Goal: Task Accomplishment & Management: Manage account settings

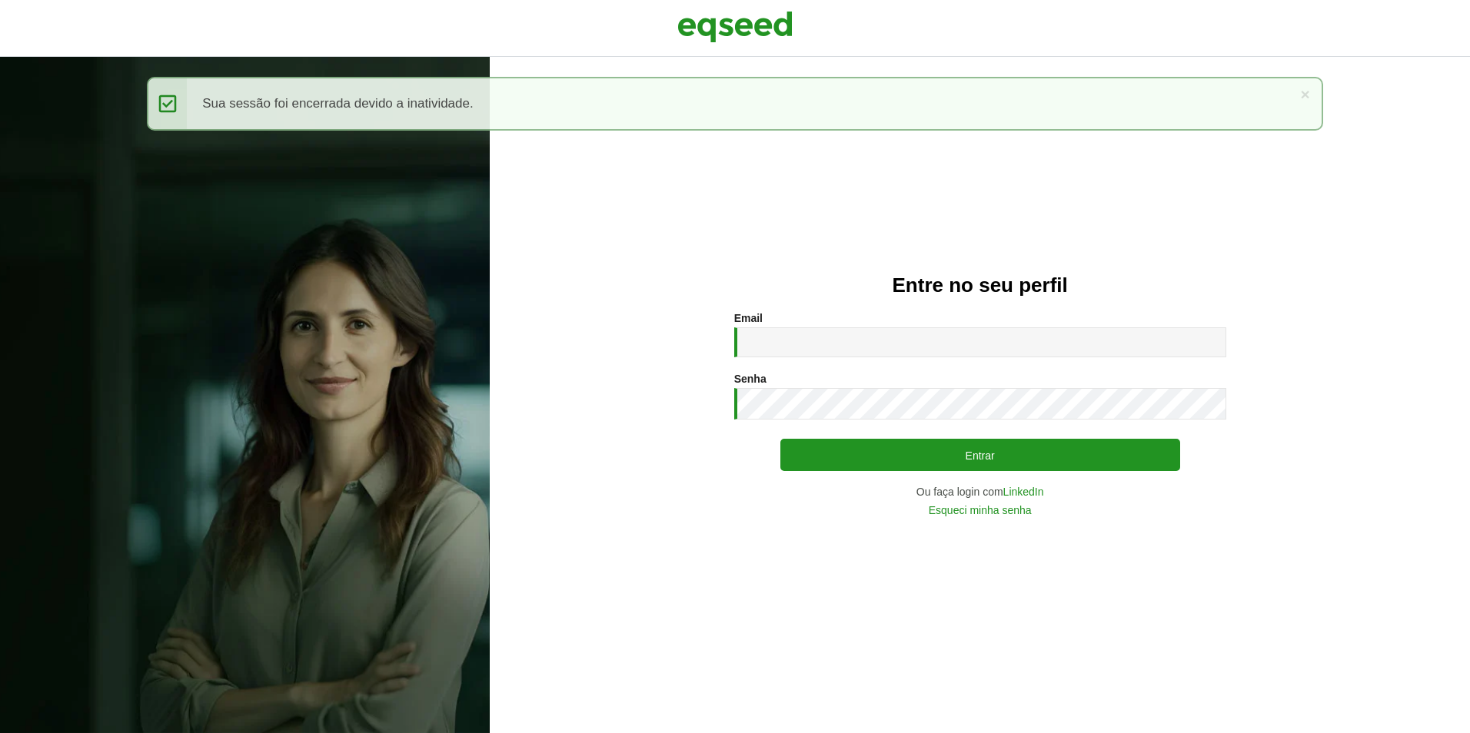
click at [760, 346] on input "Email *" at bounding box center [980, 342] width 492 height 30
type input "**********"
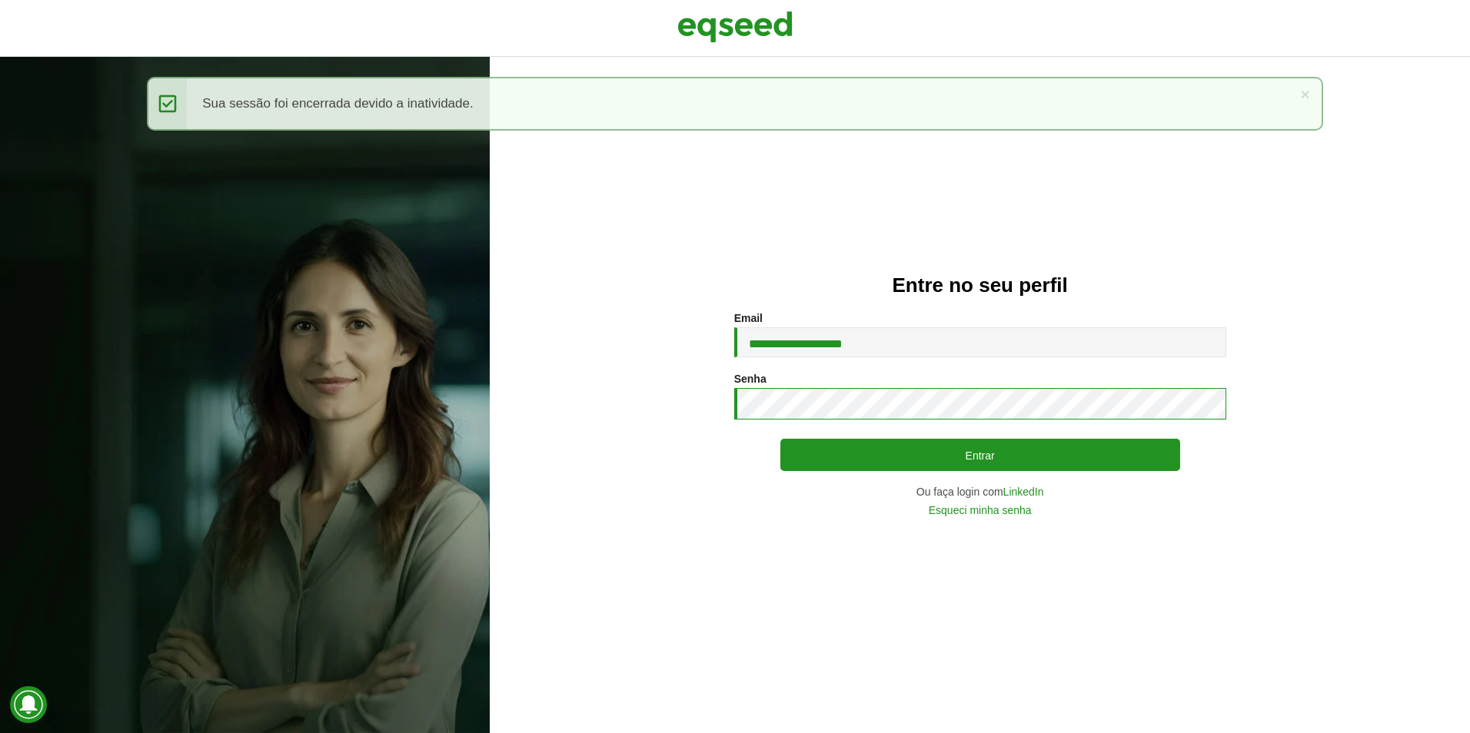
click at [780, 439] on button "Entrar" at bounding box center [980, 455] width 400 height 32
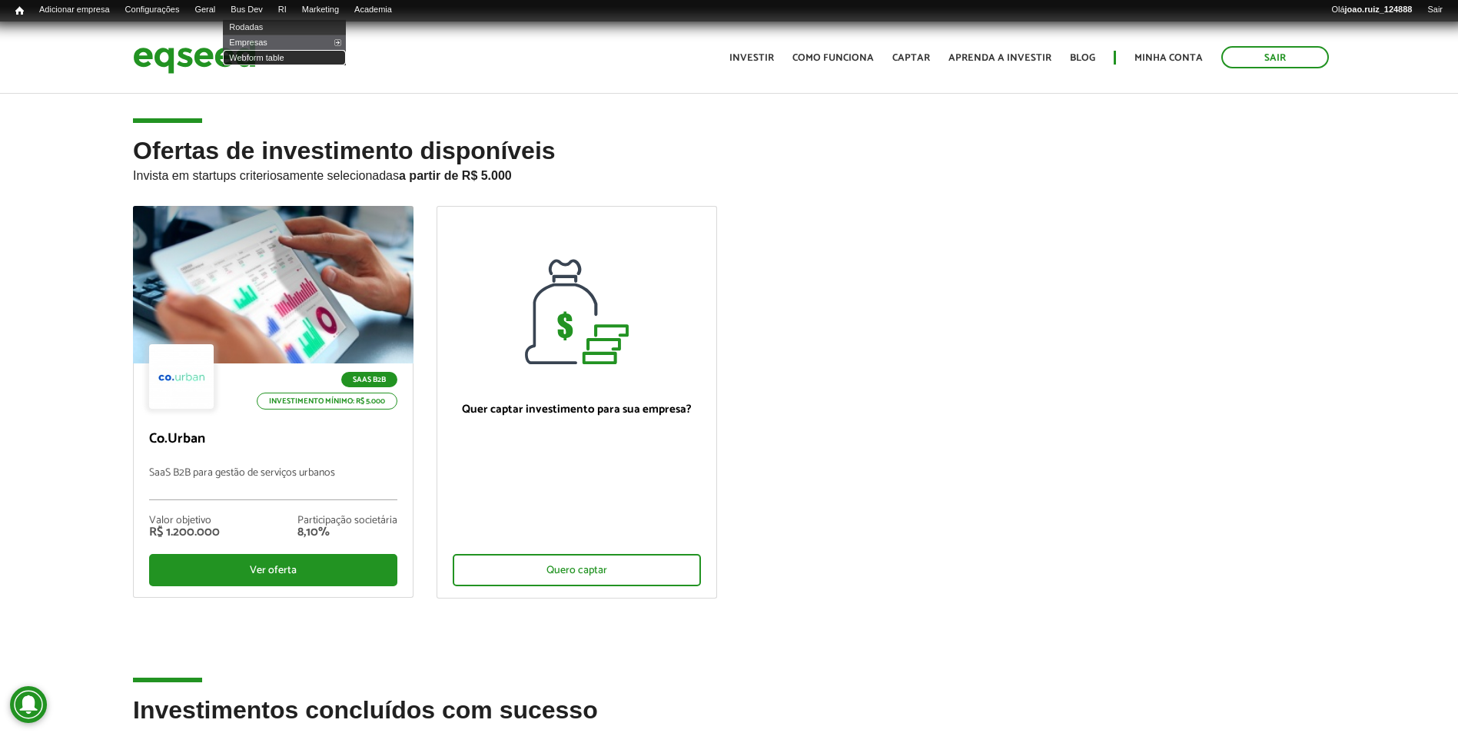
click at [269, 60] on link "Webform table" at bounding box center [284, 57] width 123 height 15
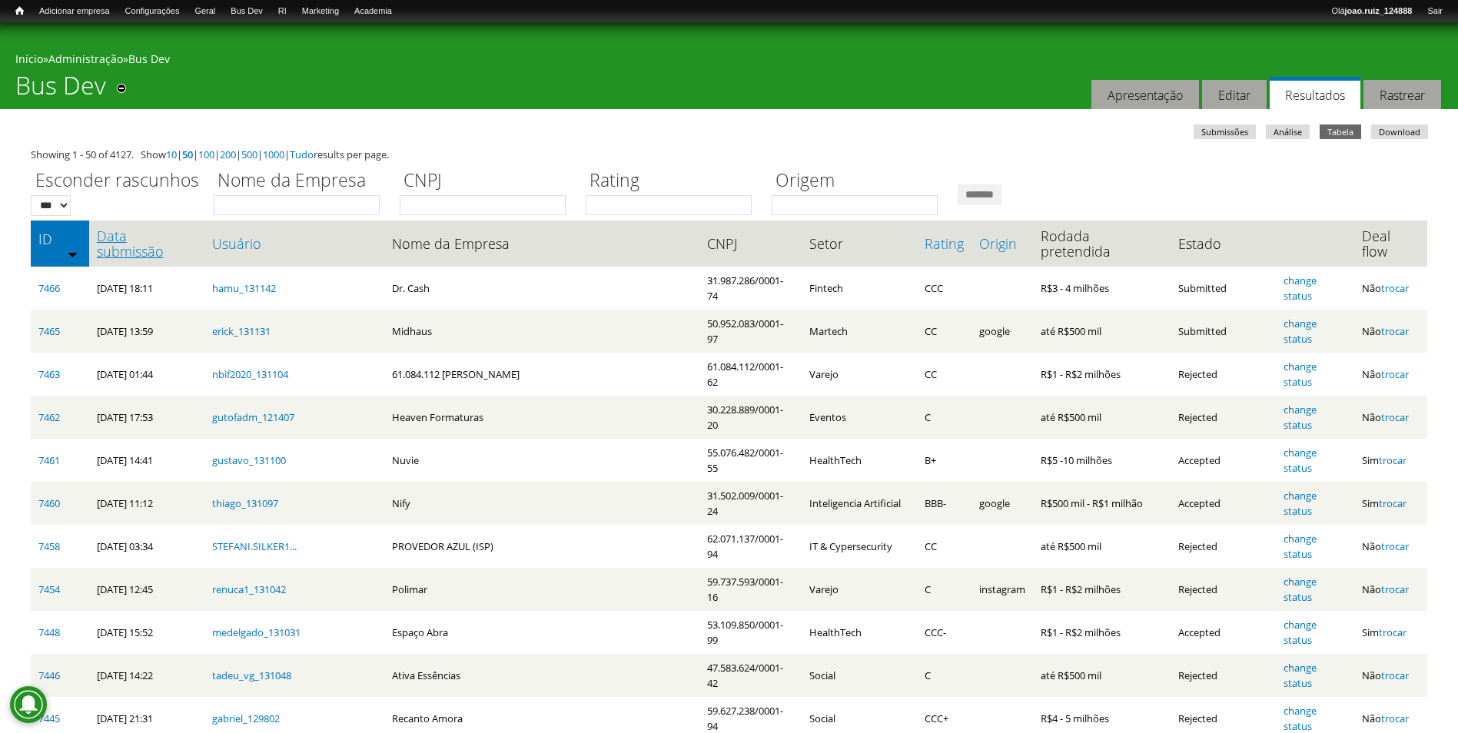
click at [141, 234] on link "Data submissão" at bounding box center [147, 243] width 100 height 31
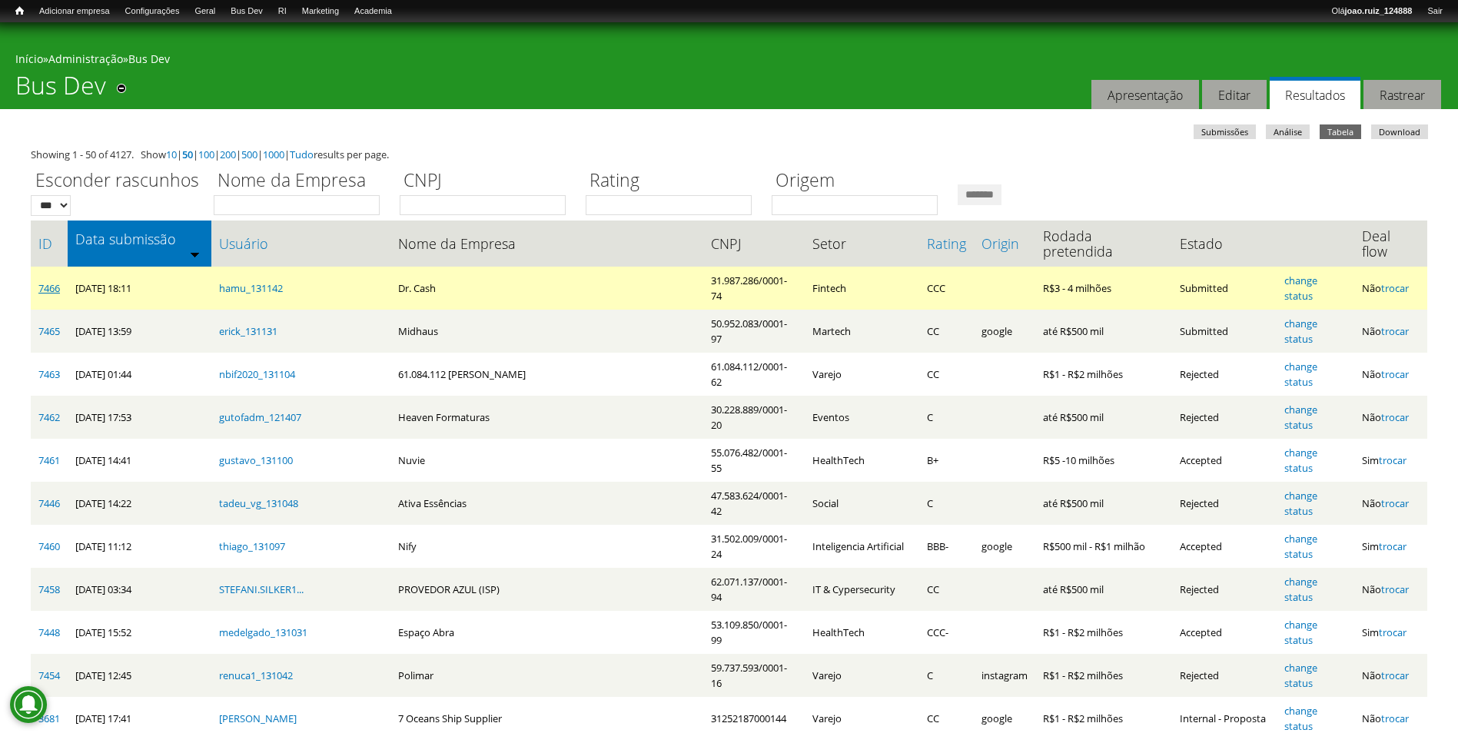
click at [56, 281] on link "7466" at bounding box center [49, 288] width 22 height 14
click at [1288, 274] on link "change status" at bounding box center [1301, 288] width 33 height 29
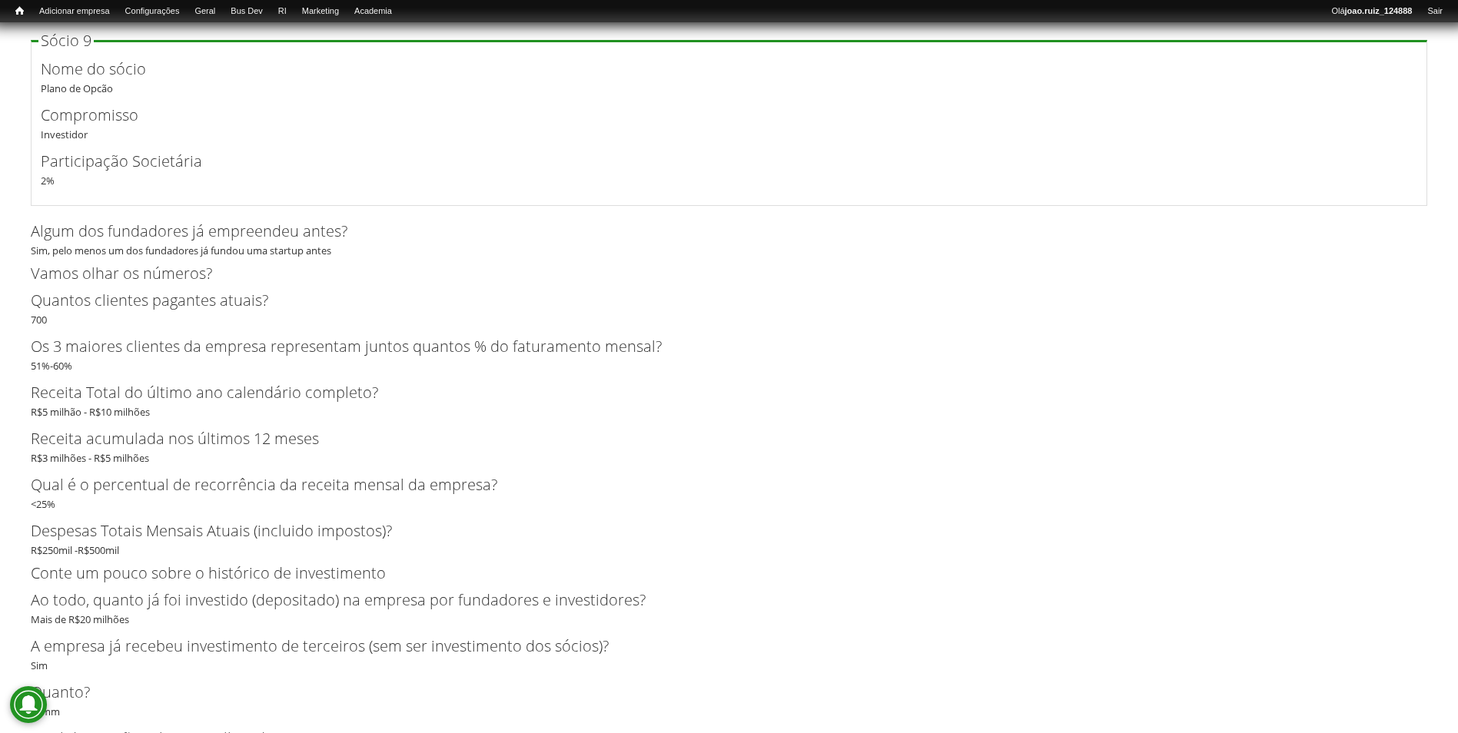
scroll to position [4136, 0]
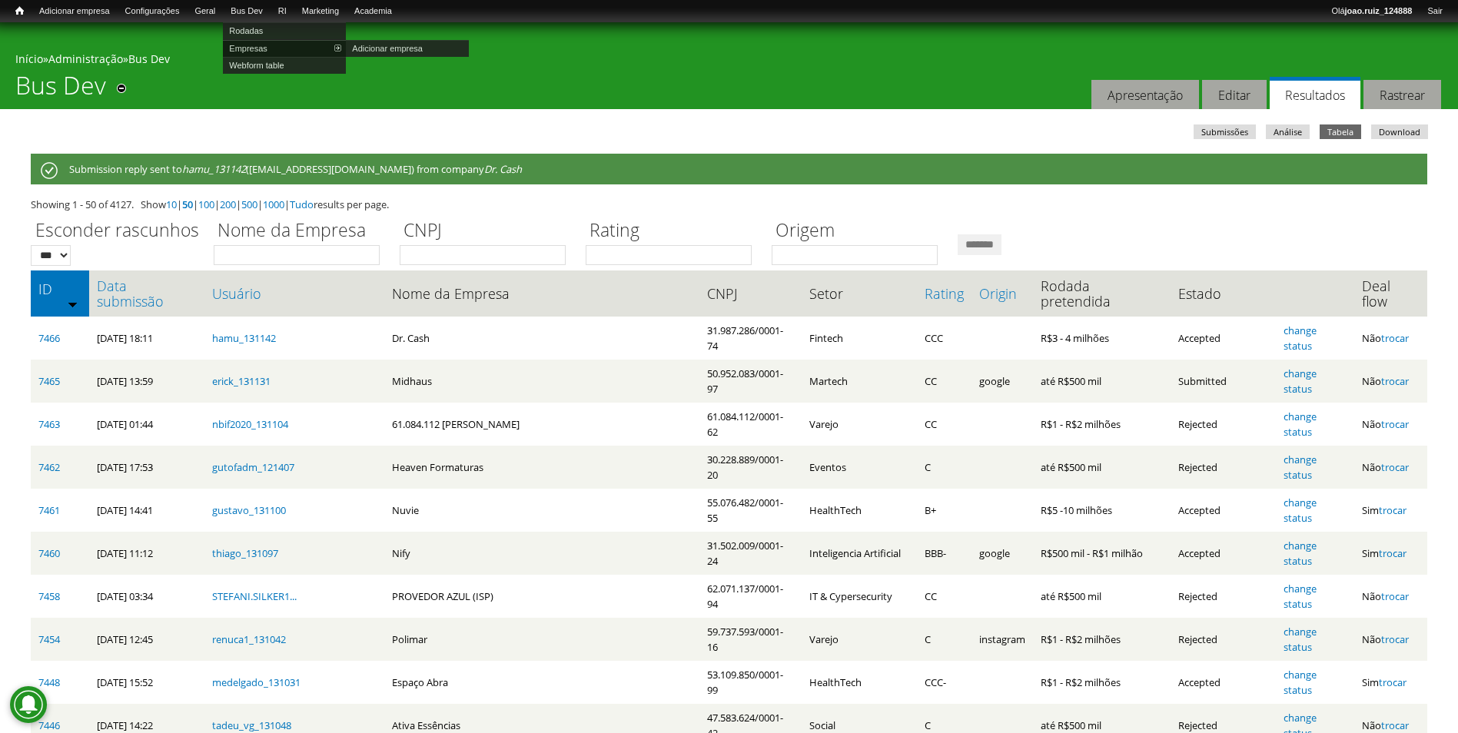
click at [258, 48] on link "Empresas" at bounding box center [284, 48] width 123 height 17
